Goal: Task Accomplishment & Management: Use online tool/utility

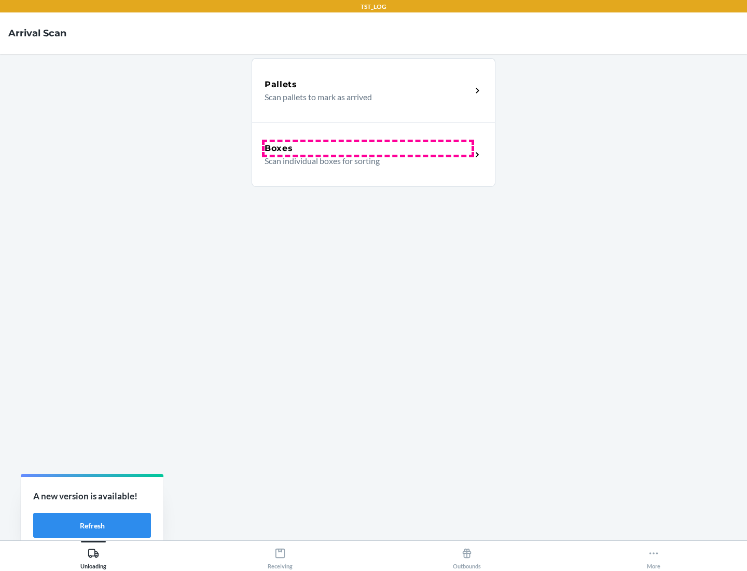
click at [368, 148] on div "Boxes" at bounding box center [368, 148] width 207 height 12
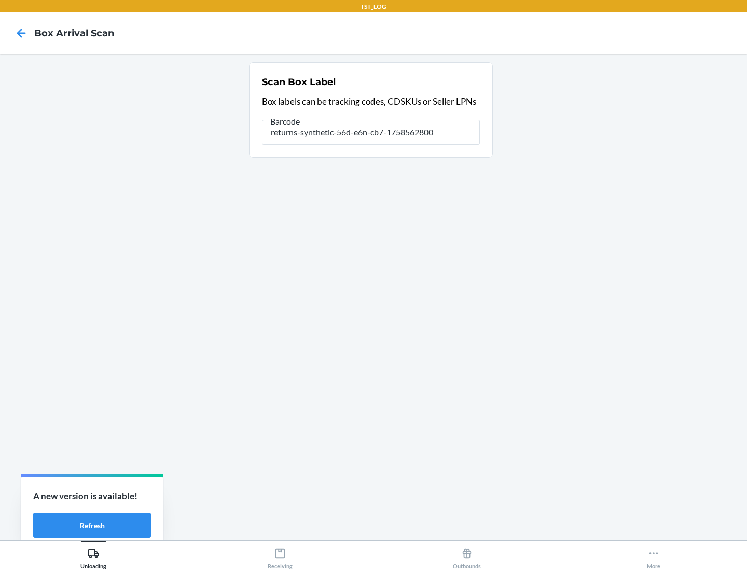
type input "returns-synthetic-56d-e6n-cb7-1758562800"
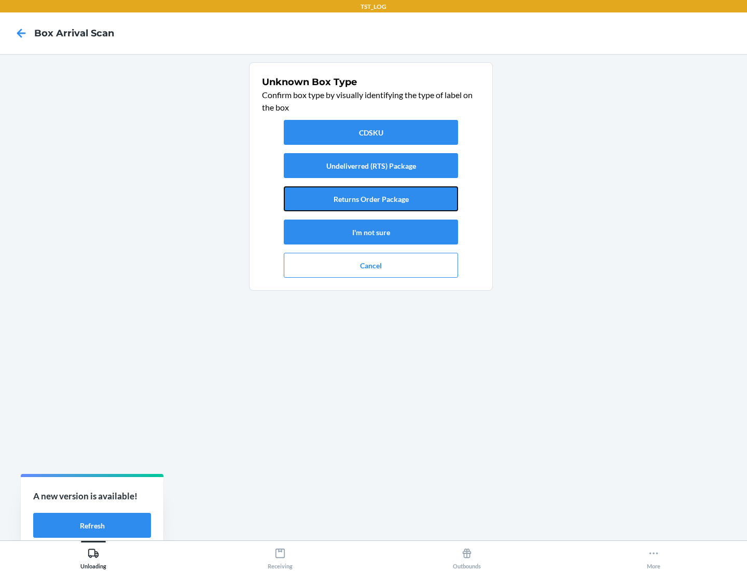
click at [371, 199] on button "Returns Order Package" at bounding box center [371, 198] width 174 height 25
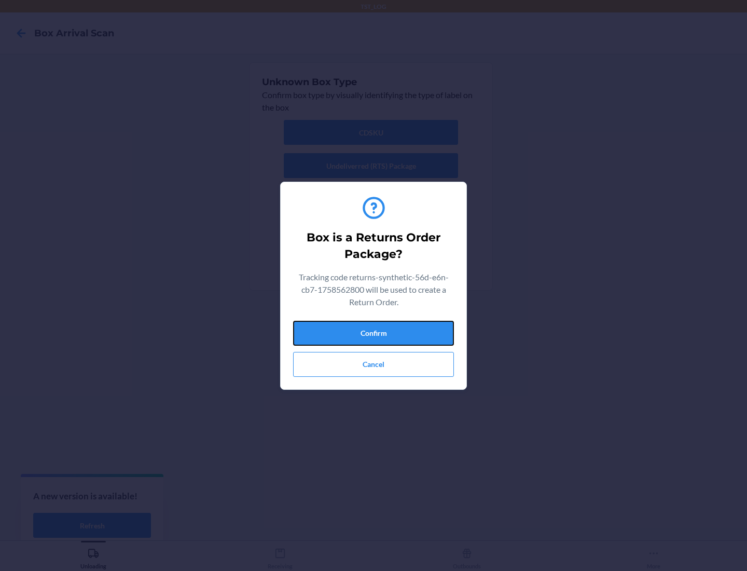
click at [373, 332] on button "Confirm" at bounding box center [373, 333] width 161 height 25
